Goal: Go to known website: Access a specific website the user already knows

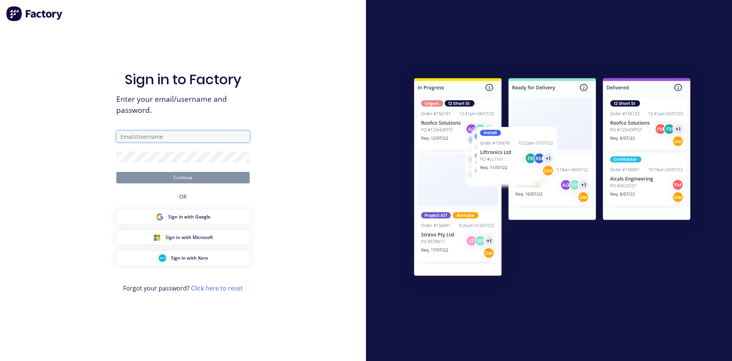
click at [121, 139] on input "text" at bounding box center [182, 136] width 133 height 11
drag, startPoint x: 166, startPoint y: 132, endPoint x: 0, endPoint y: 123, distance: 166.5
click at [0, 123] on div "Sign in to Factory Enter your email/username and password. Ashoty Continue OR S…" at bounding box center [183, 180] width 366 height 361
click at [146, 172] on button "Continue" at bounding box center [182, 177] width 133 height 11
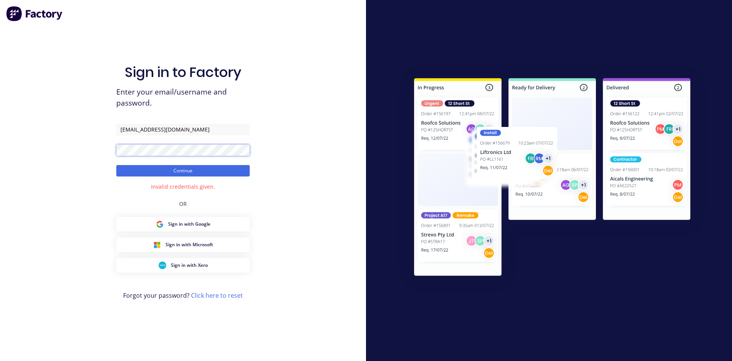
click at [50, 129] on div "Sign in to Factory Enter your email/username and password. [EMAIL_ADDRESS][DOMA…" at bounding box center [183, 180] width 366 height 361
click at [116, 165] on button "Continue" at bounding box center [182, 170] width 133 height 11
click at [138, 171] on button "Continue" at bounding box center [182, 170] width 133 height 11
click at [116, 165] on button "Continue" at bounding box center [182, 170] width 133 height 11
drag, startPoint x: 180, startPoint y: 128, endPoint x: 159, endPoint y: 127, distance: 21.0
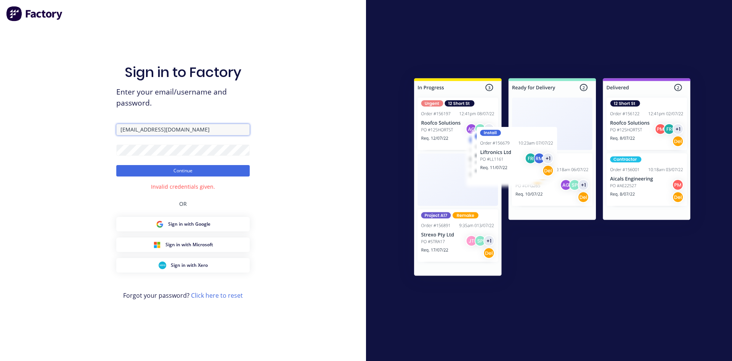
click at [159, 127] on input "[EMAIL_ADDRESS][DOMAIN_NAME]" at bounding box center [182, 129] width 133 height 11
type input "[EMAIL_ADDRESS][DOMAIN_NAME]"
click at [57, 137] on div "Sign in to Factory Enter your email/username and password. [EMAIL_ADDRESS][DOMA…" at bounding box center [183, 180] width 366 height 361
click at [116, 165] on button "Continue" at bounding box center [182, 170] width 133 height 11
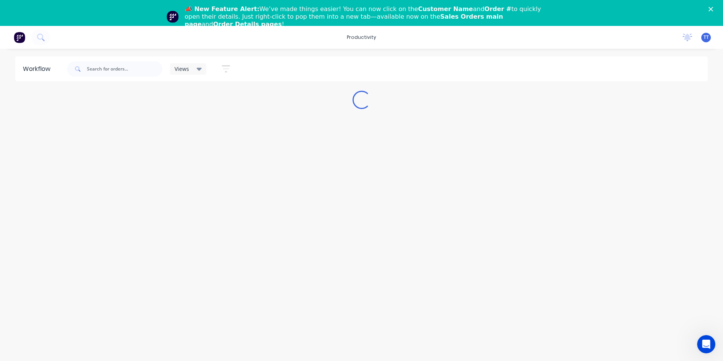
click at [713, 8] on polygon "Close" at bounding box center [711, 9] width 5 height 5
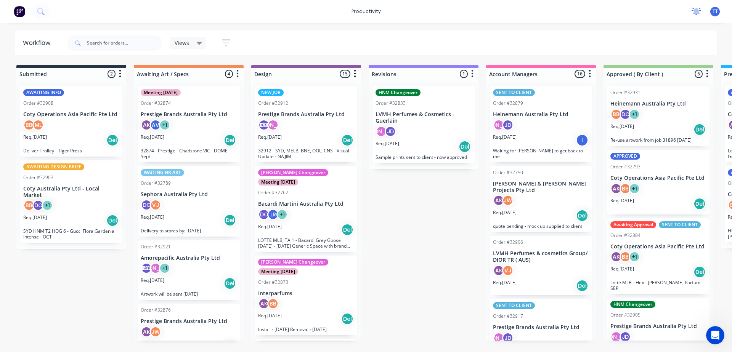
click at [693, 13] on icon at bounding box center [697, 12] width 10 height 8
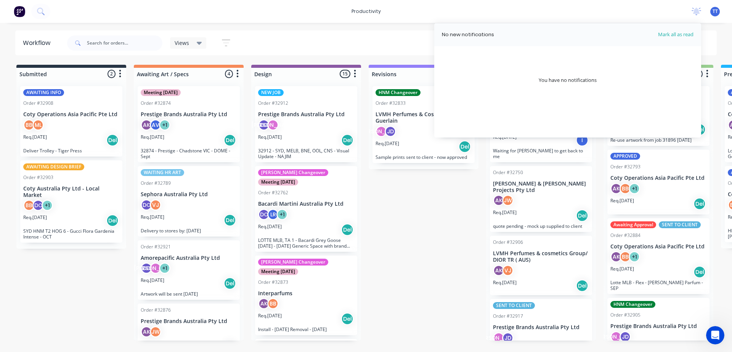
click at [451, 8] on div "productivity productivity Workflow Planner Delivery Scheduling Timesheets No ne…" at bounding box center [366, 11] width 732 height 23
